Goal: Task Accomplishment & Management: Manage account settings

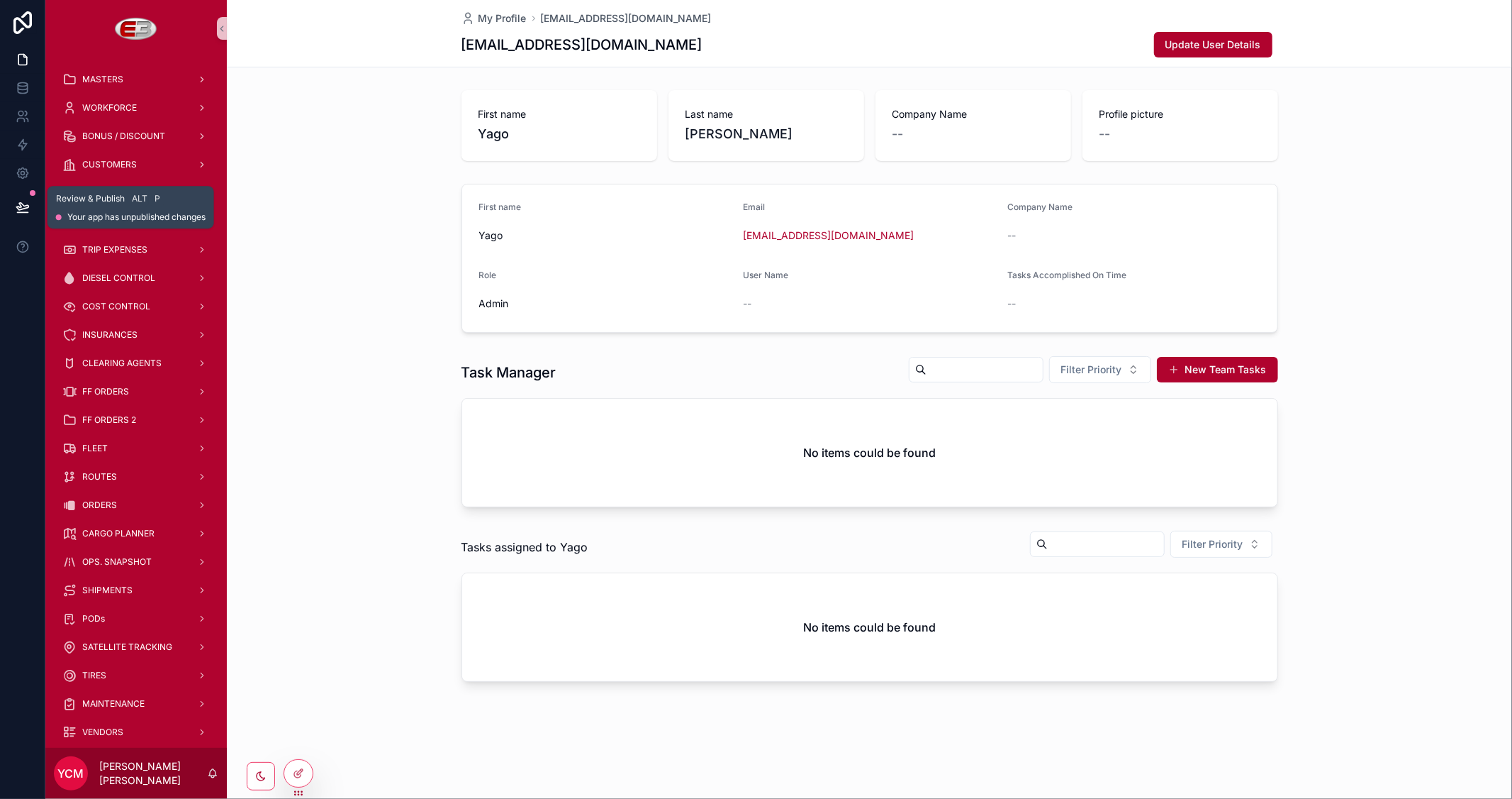
click at [28, 204] on icon at bounding box center [23, 208] width 14 height 14
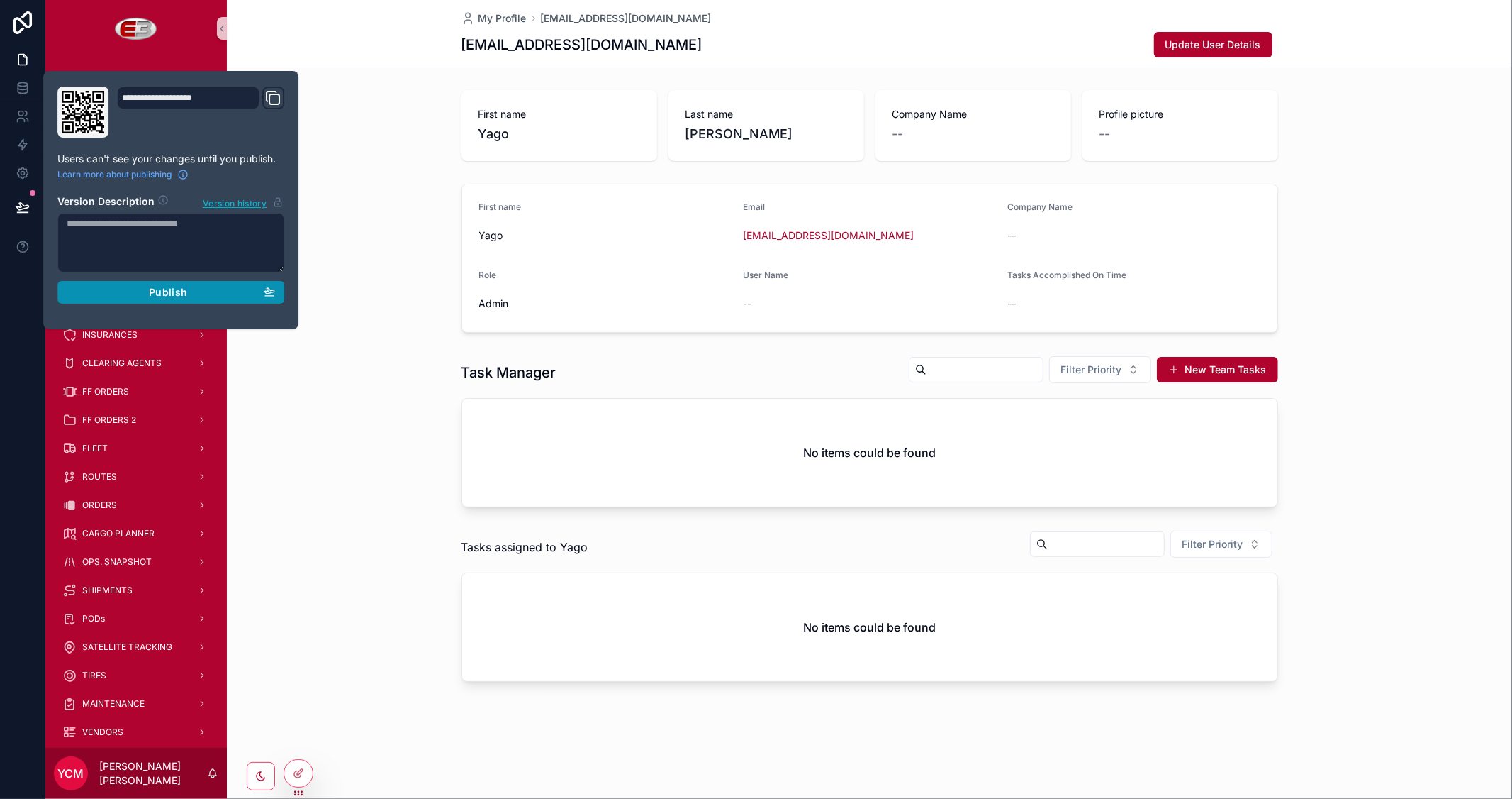
click at [139, 292] on div "Publish" at bounding box center [170, 292] width 208 height 12
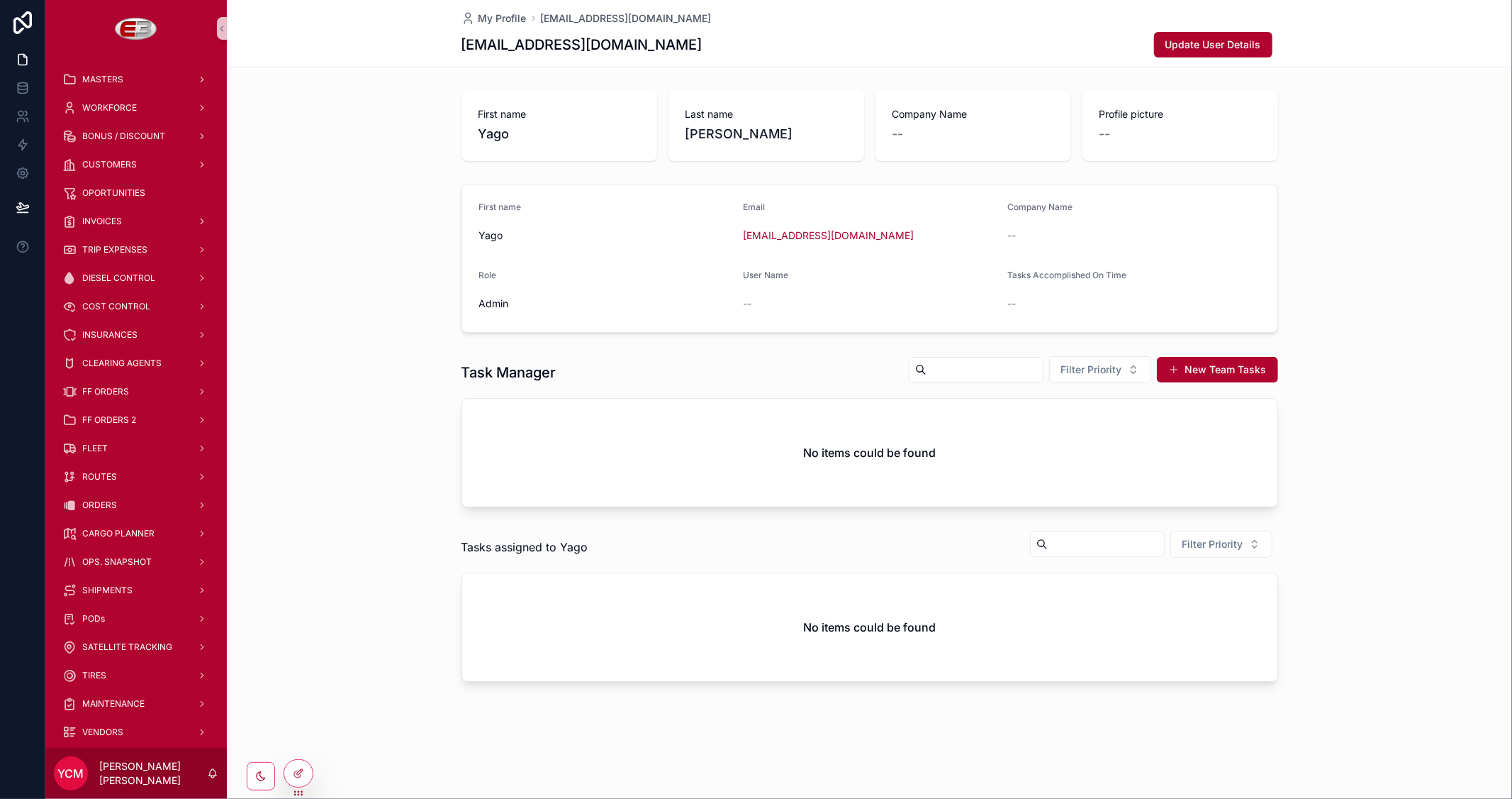
click at [1383, 278] on div "First name [PERSON_NAME] Email [EMAIL_ADDRESS][DOMAIN_NAME] Company Name -- Rol…" at bounding box center [869, 258] width 1285 height 161
click at [1028, 708] on div "My Profile [EMAIL_ADDRESS][DOMAIN_NAME] [EMAIL_ADDRESS][DOMAIN_NAME] Update Use…" at bounding box center [869, 389] width 1285 height 779
